Goal: Information Seeking & Learning: Learn about a topic

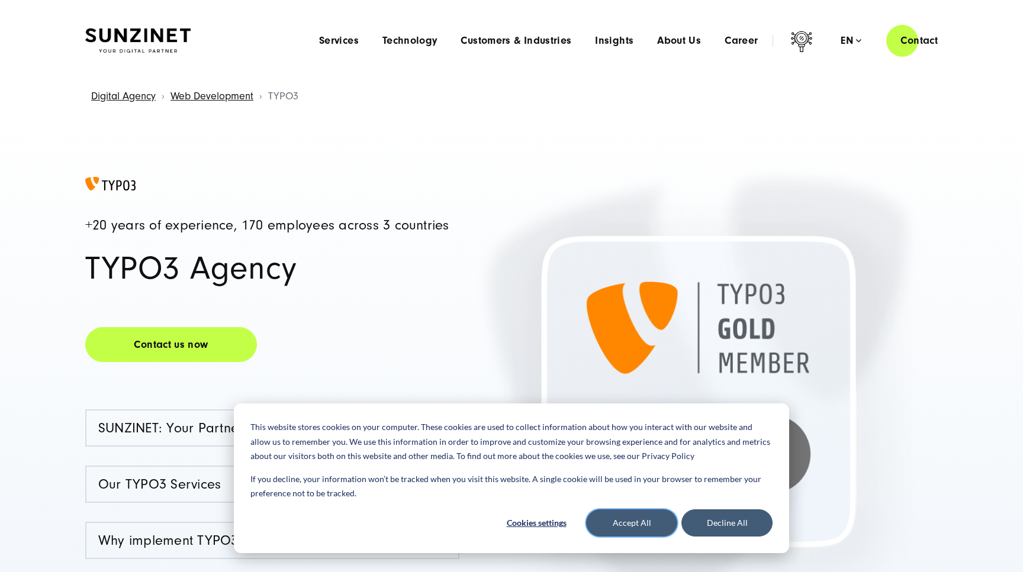
click at [636, 528] on button "Accept All" at bounding box center [631, 522] width 91 height 27
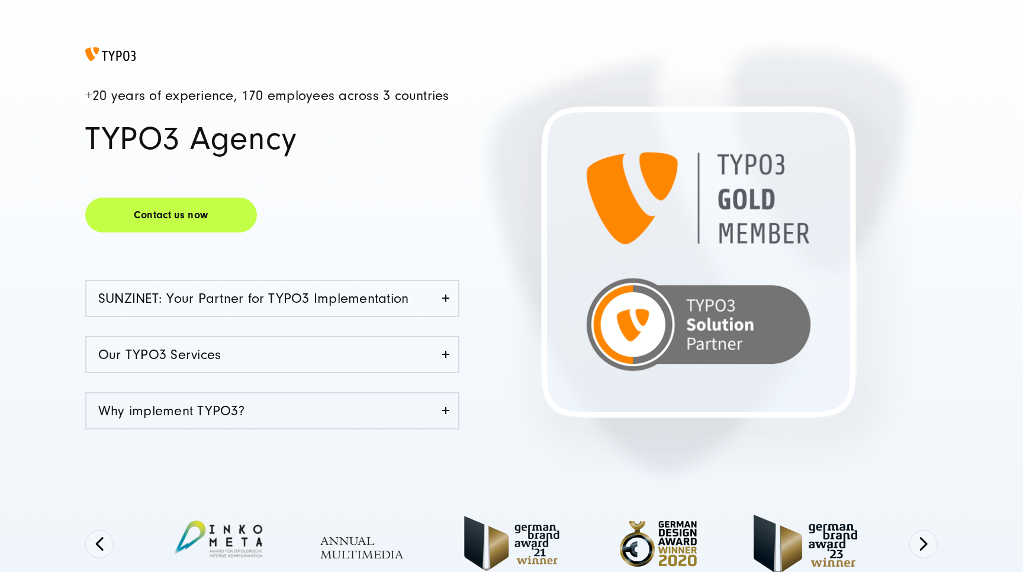
scroll to position [199, 0]
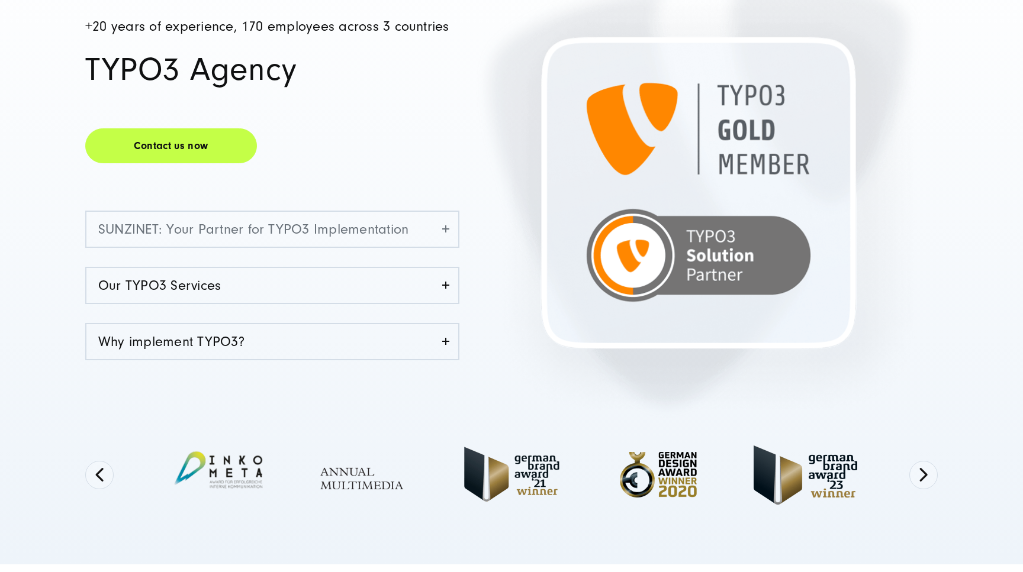
click at [449, 231] on link "SUNZINET: Your Partner for TYPO3 Implementation" at bounding box center [272, 229] width 372 height 35
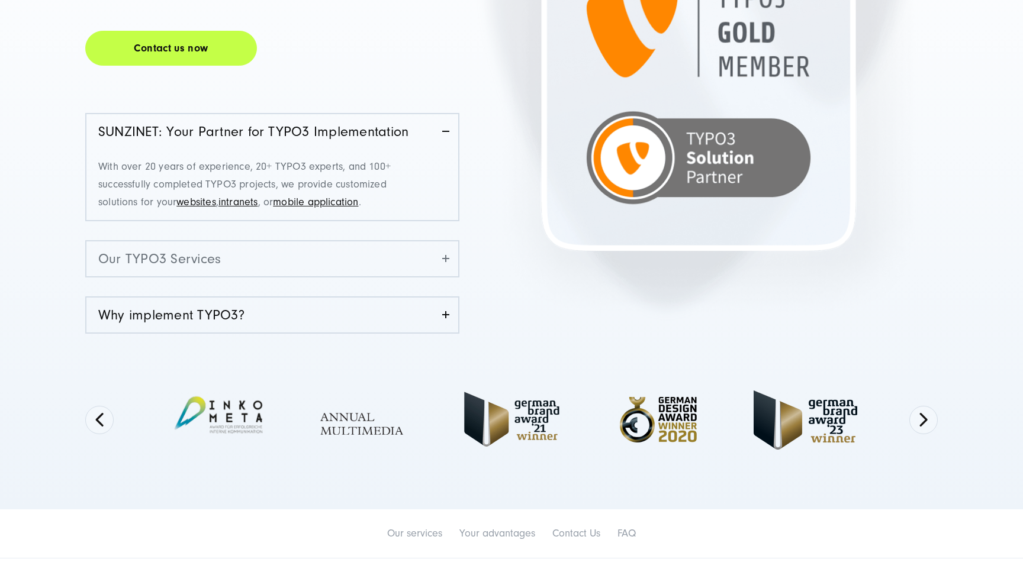
scroll to position [303, 0]
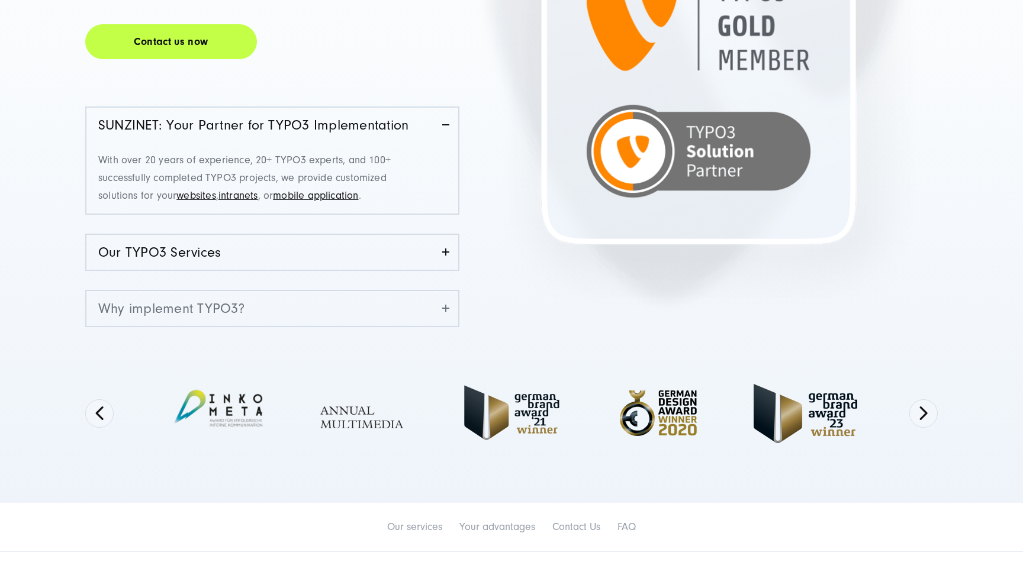
click at [447, 307] on link "Why implement TYPO3?" at bounding box center [272, 308] width 372 height 35
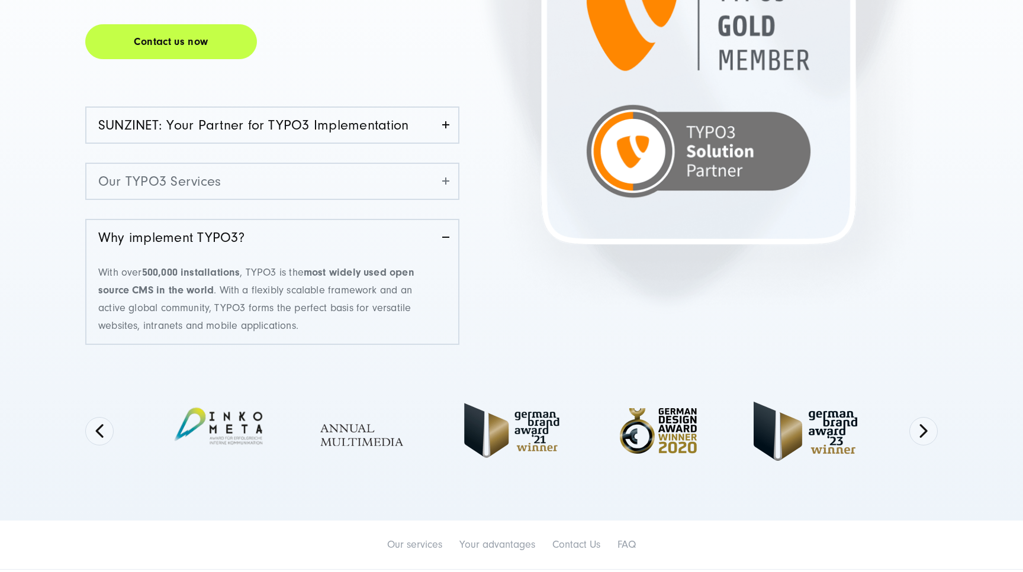
click at [447, 182] on link "Our TYPO3 Services" at bounding box center [272, 181] width 372 height 35
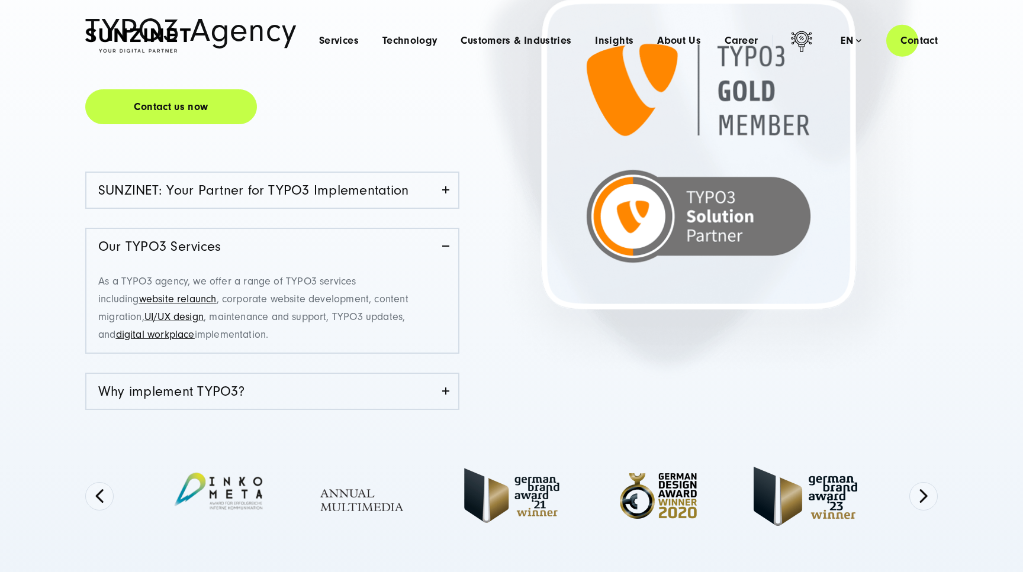
scroll to position [0, 0]
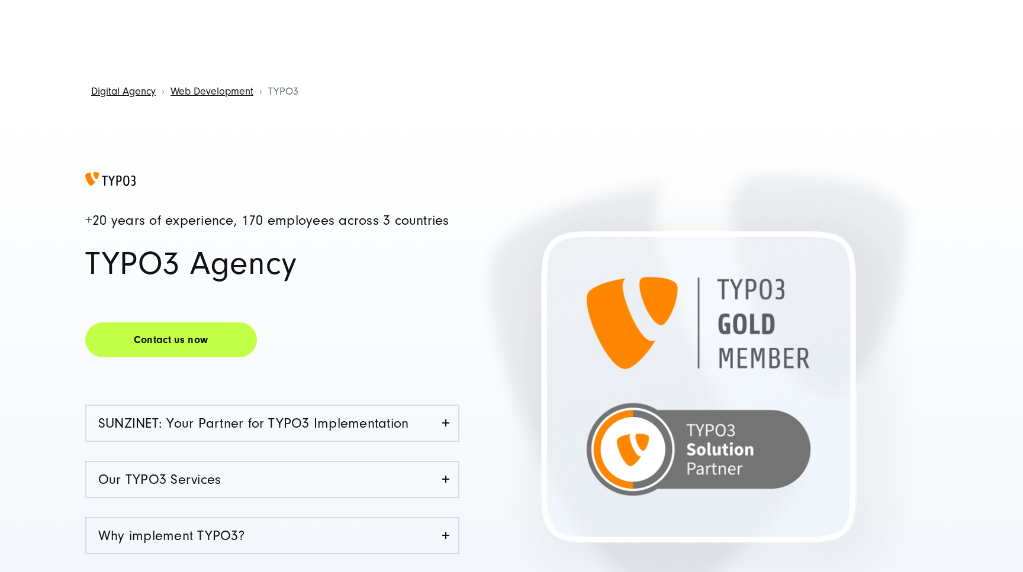
scroll to position [9, 0]
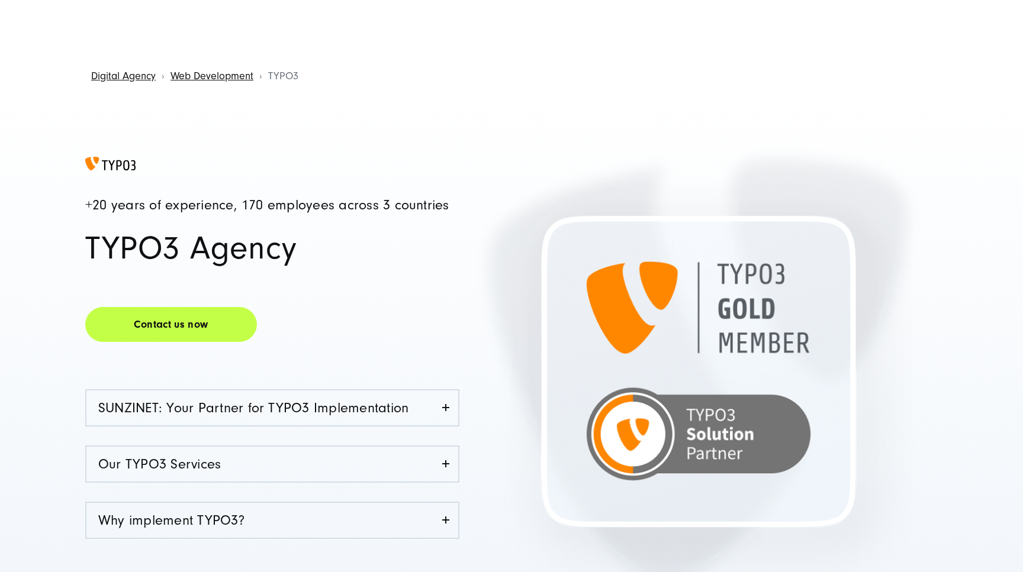
scroll to position [199, 0]
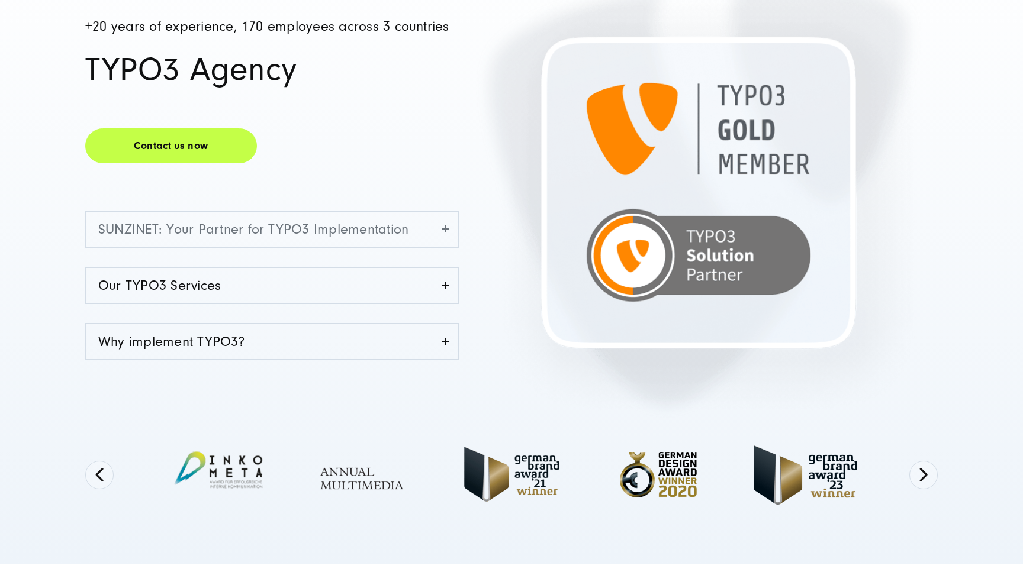
click at [446, 234] on link "SUNZINET: Your Partner for TYPO3 Implementation" at bounding box center [272, 229] width 372 height 35
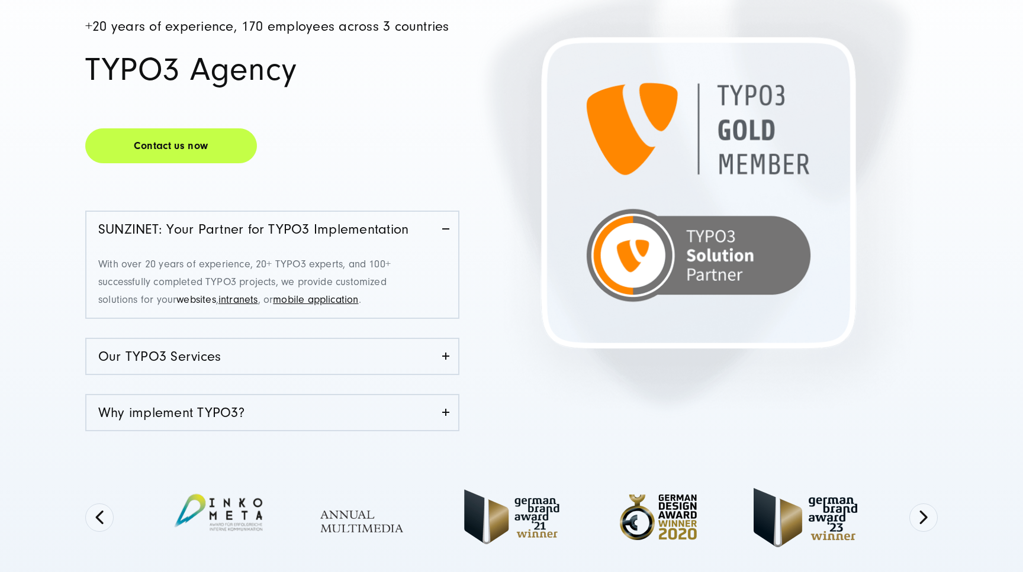
click at [201, 302] on link "websites" at bounding box center [195, 300] width 39 height 12
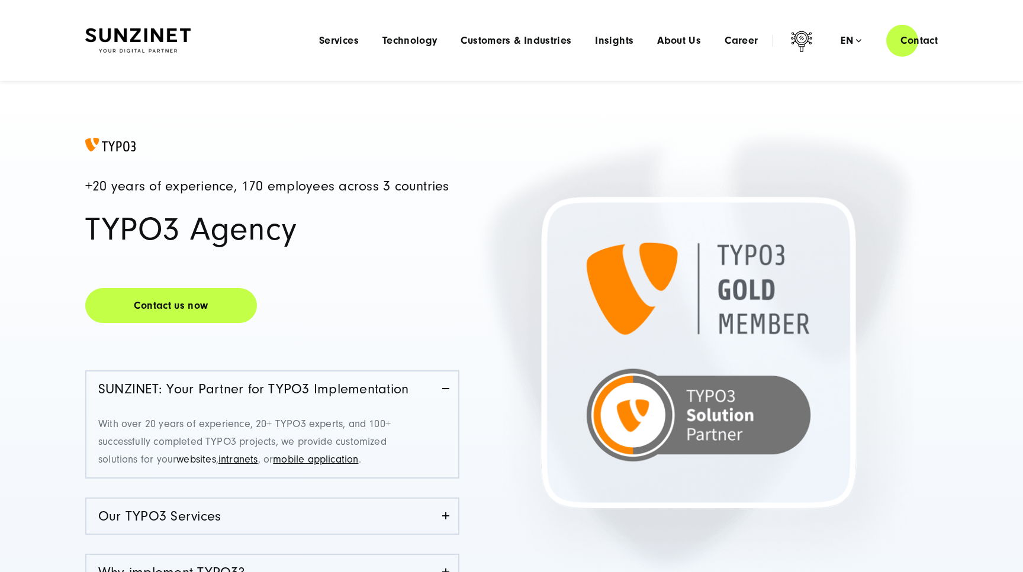
scroll to position [0, 0]
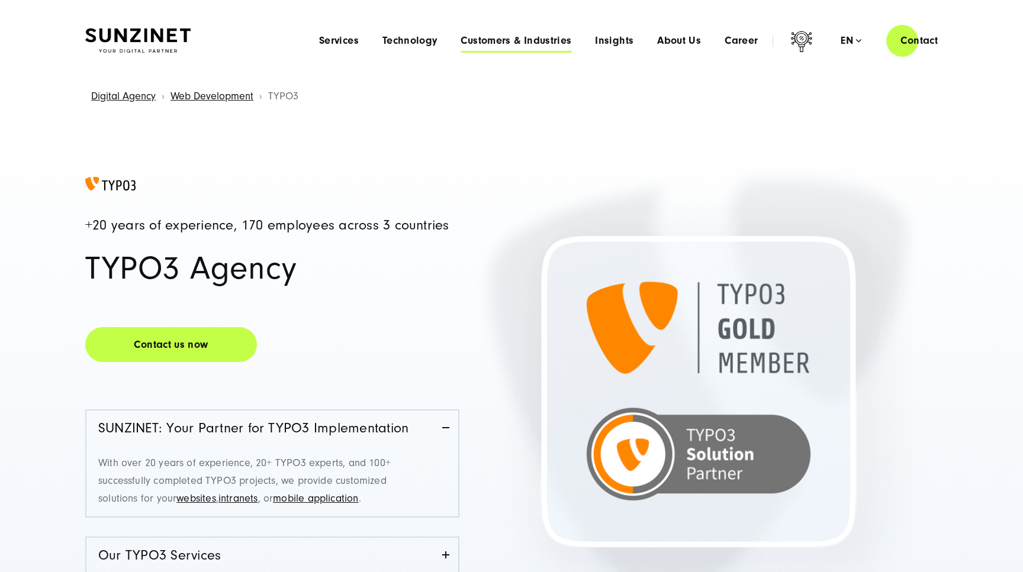
click at [492, 44] on span "Customers & Industries" at bounding box center [515, 41] width 111 height 12
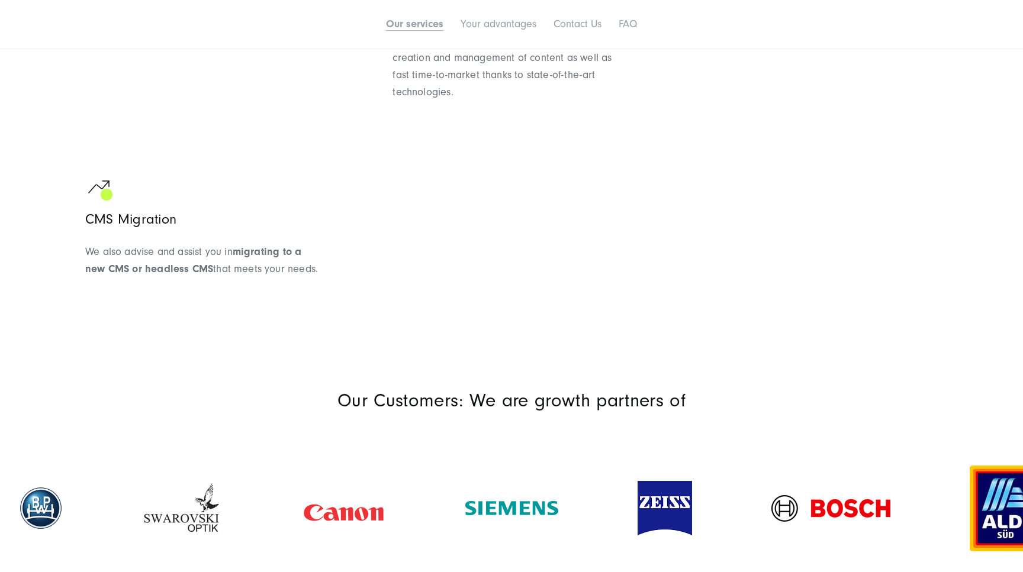
scroll to position [1212, 0]
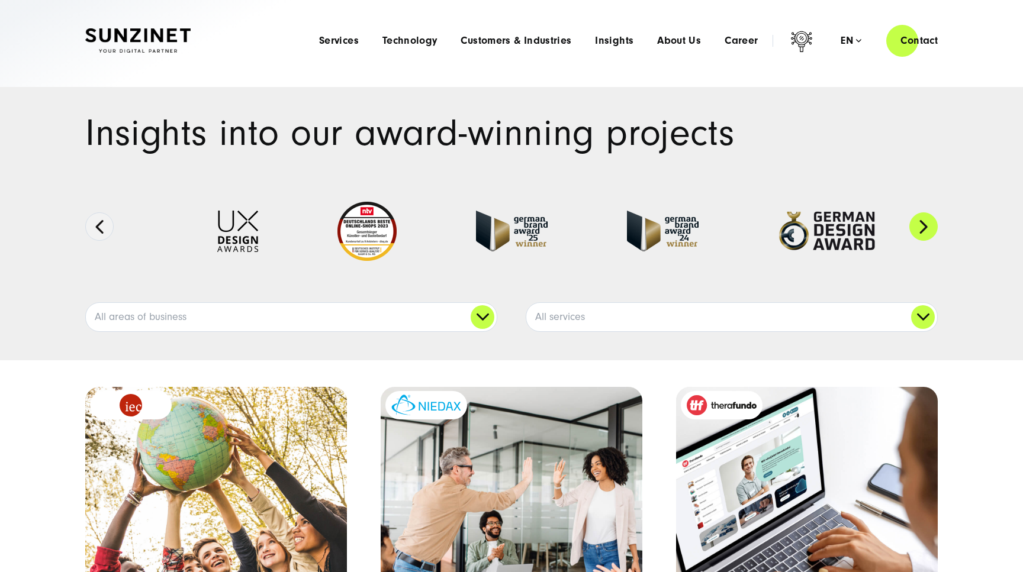
click at [927, 232] on button "Next" at bounding box center [923, 226] width 28 height 28
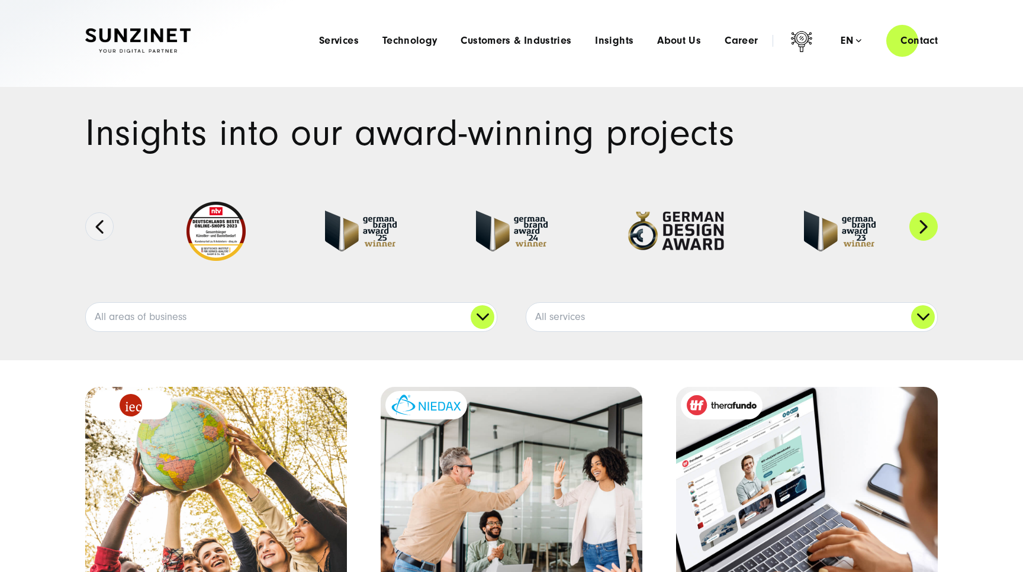
click at [927, 233] on button "Next" at bounding box center [923, 226] width 28 height 28
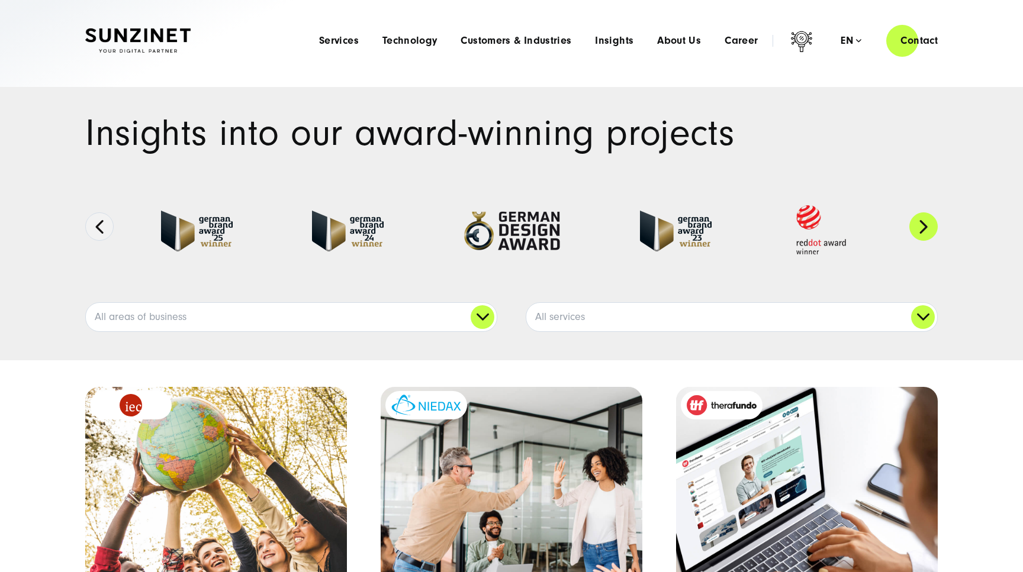
click at [927, 233] on button "Next" at bounding box center [923, 226] width 28 height 28
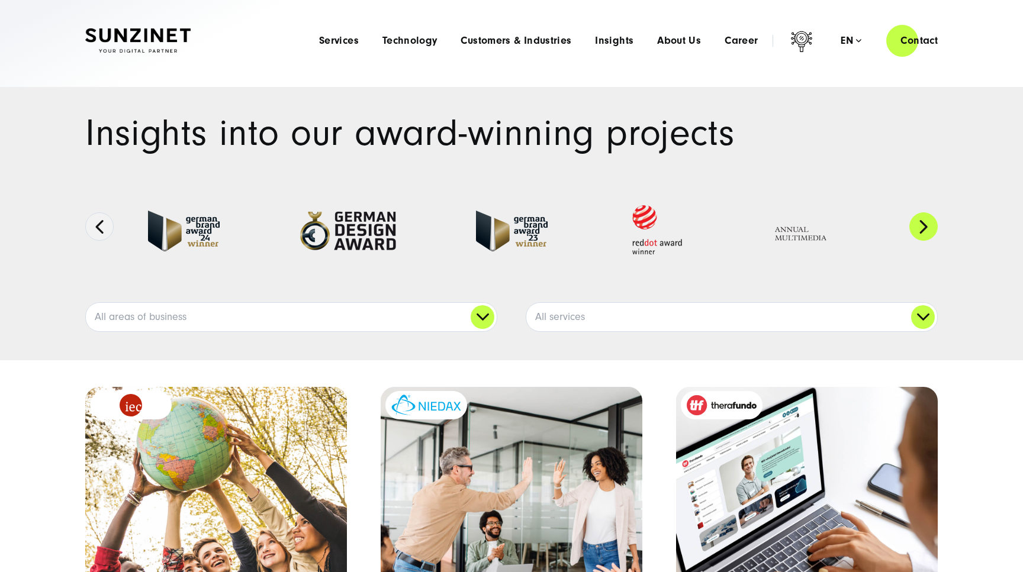
click at [927, 233] on button "Next" at bounding box center [923, 226] width 28 height 28
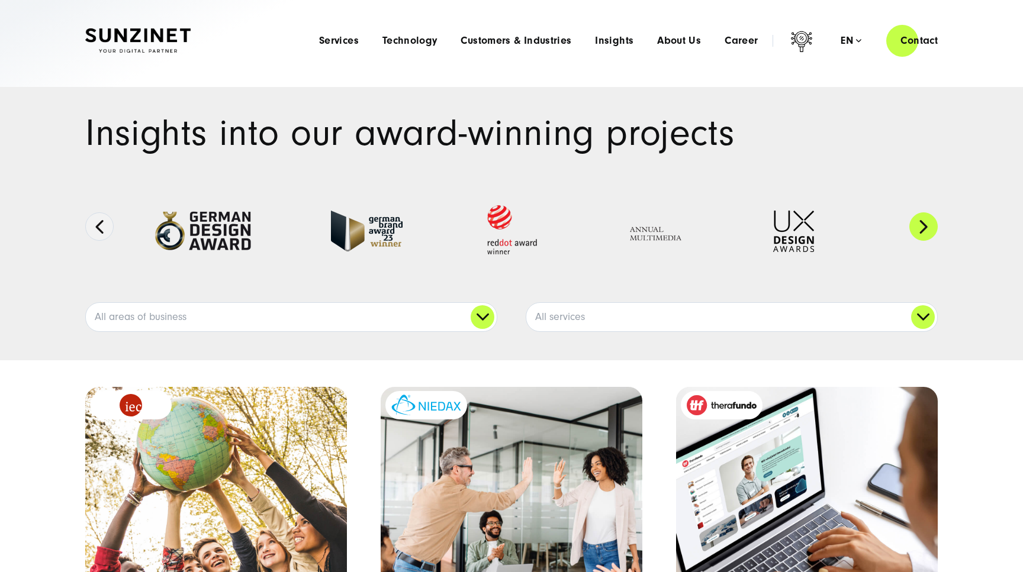
click at [927, 233] on button "Next" at bounding box center [923, 226] width 28 height 28
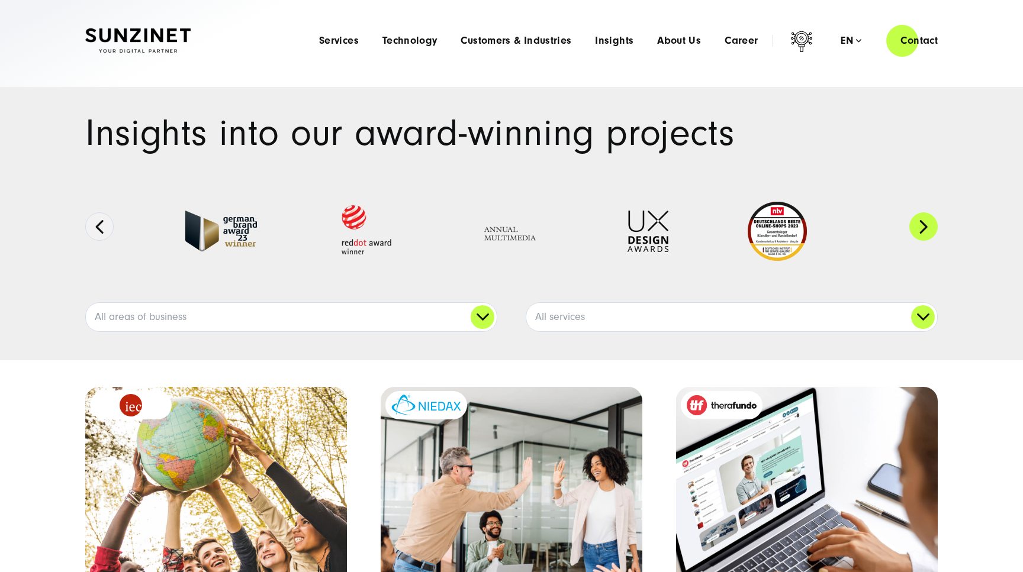
click at [927, 233] on button "Next" at bounding box center [923, 226] width 28 height 28
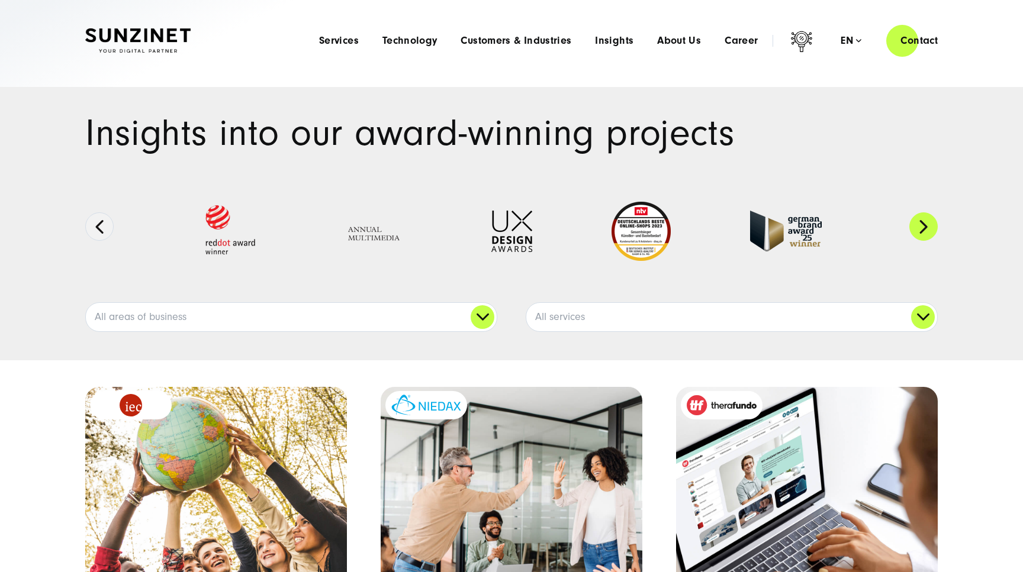
click at [927, 233] on button "Next" at bounding box center [923, 226] width 28 height 28
click at [331, 40] on span "Services" at bounding box center [339, 41] width 40 height 12
